Goal: Task Accomplishment & Management: Manage account settings

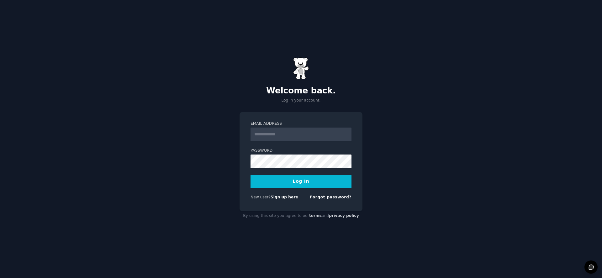
type input "**********"
click at [304, 185] on button "Log In" at bounding box center [301, 181] width 101 height 13
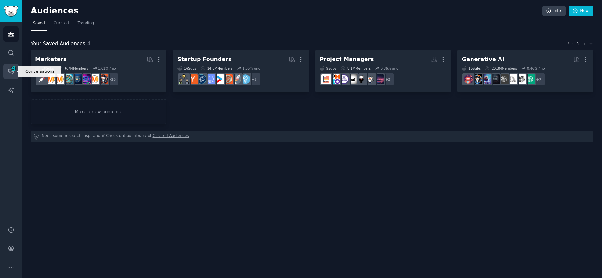
click at [11, 71] on icon "Sidebar" at bounding box center [11, 71] width 7 height 7
click at [13, 71] on icon "Sidebar" at bounding box center [14, 69] width 6 height 6
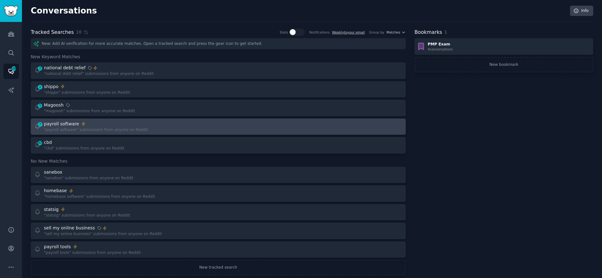
click at [173, 127] on div "7 payroll software "payroll software" submissions from anyone on Reddit" at bounding box center [124, 127] width 180 height 12
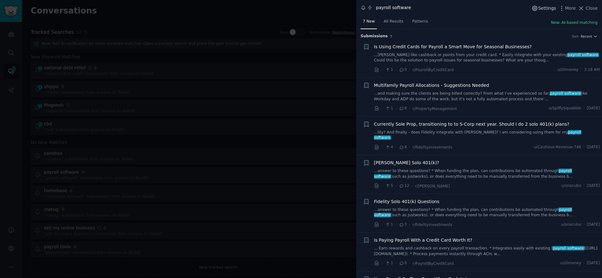
click at [541, 7] on span "Settings" at bounding box center [547, 8] width 18 height 7
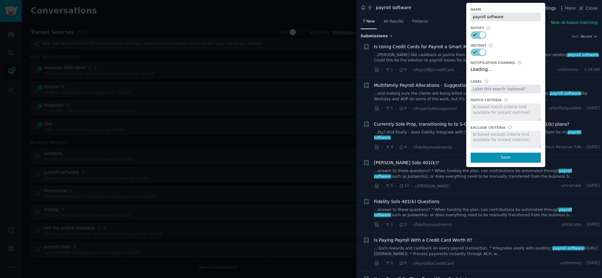
select select "504"
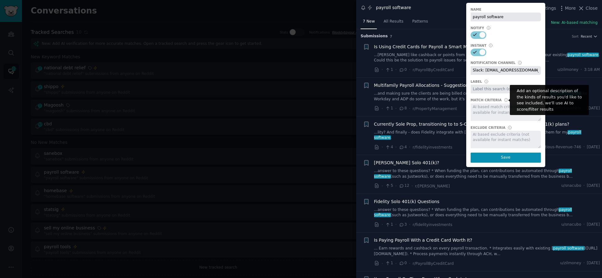
click at [505, 101] on icon at bounding box center [506, 99] width 3 height 3
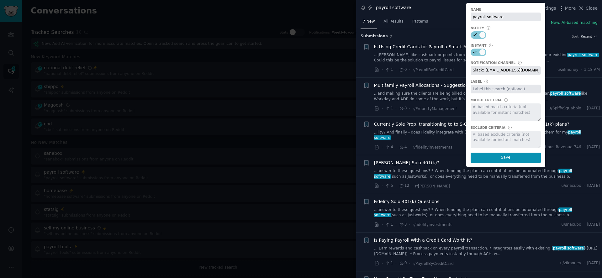
drag, startPoint x: 317, startPoint y: 114, endPoint x: 306, endPoint y: 167, distance: 54.4
click at [317, 114] on div at bounding box center [301, 139] width 602 height 278
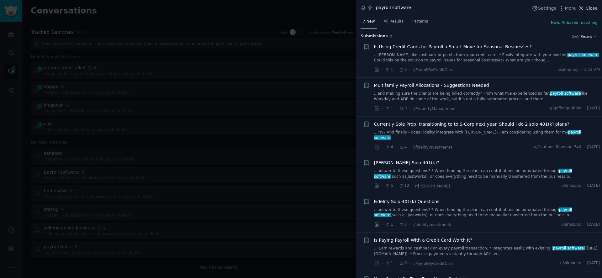
click at [583, 9] on icon at bounding box center [581, 8] width 7 height 7
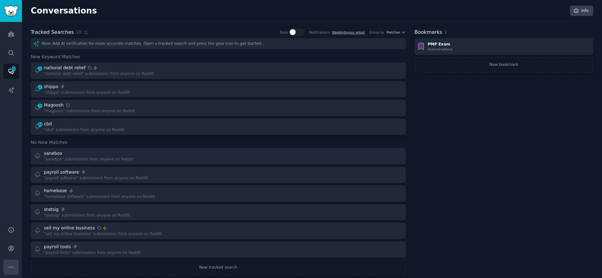
click at [12, 266] on icon "Sidebar" at bounding box center [11, 267] width 7 height 7
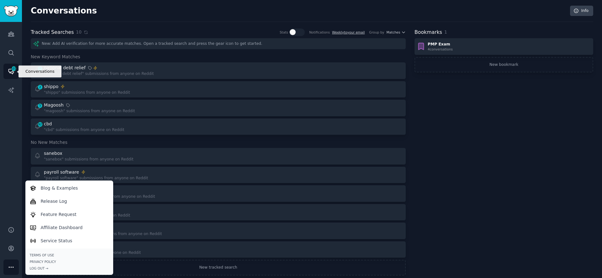
click at [12, 70] on span "101" at bounding box center [14, 68] width 6 height 4
